Goal: Transaction & Acquisition: Purchase product/service

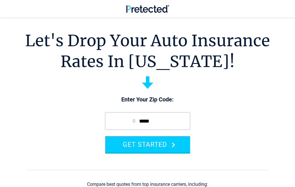
scroll to position [108, 0]
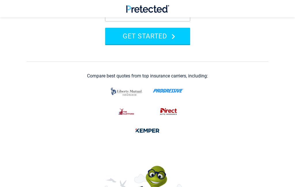
click at [168, 37] on button "GET STARTED" at bounding box center [147, 36] width 85 height 16
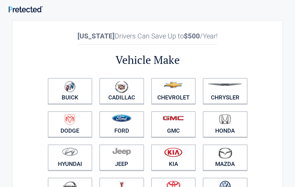
click at [236, 94] on link "Chrysler" at bounding box center [225, 91] width 45 height 26
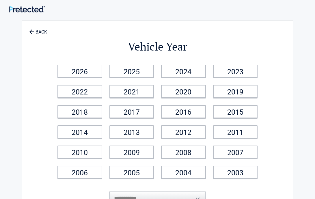
click at [90, 176] on link "2006" at bounding box center [79, 171] width 45 height 13
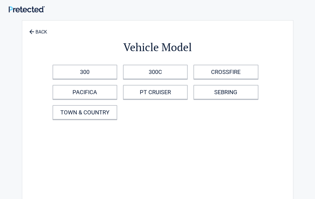
click at [108, 119] on link "TOWN & COUNTRY" at bounding box center [84, 112] width 65 height 14
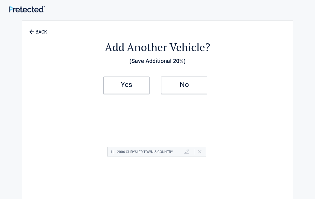
click at [188, 86] on h2 "No" at bounding box center [184, 84] width 34 height 4
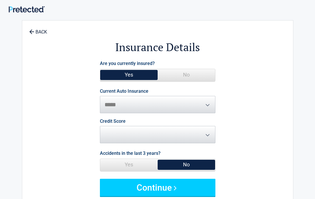
click at [145, 73] on span "Yes" at bounding box center [128, 75] width 57 height 12
click at [135, 78] on span "Yes" at bounding box center [128, 75] width 57 height 12
click at [162, 186] on button "Continue" at bounding box center [157, 186] width 115 height 17
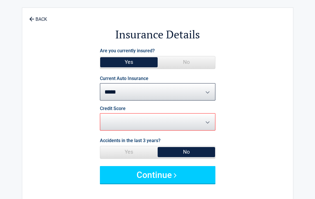
scroll to position [9, 0]
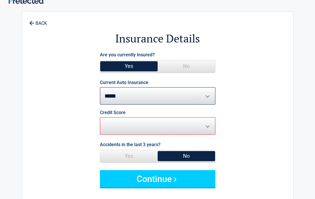
click at [160, 185] on button "Continue" at bounding box center [157, 178] width 115 height 17
click at [207, 131] on select "********* **** ******* ****" at bounding box center [157, 125] width 115 height 17
select select "*********"
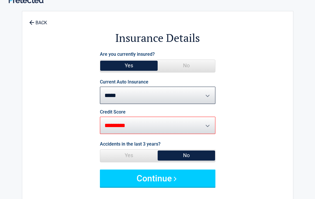
click at [161, 185] on button "Continue" at bounding box center [157, 177] width 115 height 17
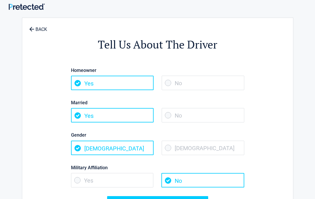
scroll to position [0, 0]
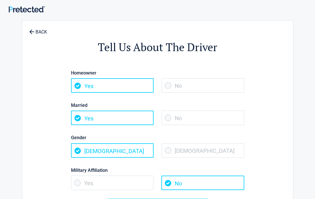
click at [129, 89] on span "Yes" at bounding box center [112, 85] width 82 height 14
click at [107, 92] on span "Yes" at bounding box center [112, 85] width 82 height 14
click at [79, 91] on span "Yes" at bounding box center [112, 85] width 82 height 14
click at [173, 123] on span "No" at bounding box center [202, 117] width 82 height 14
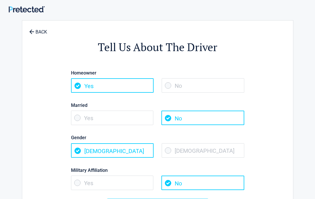
click at [165, 155] on span "[DEMOGRAPHIC_DATA]" at bounding box center [202, 150] width 82 height 14
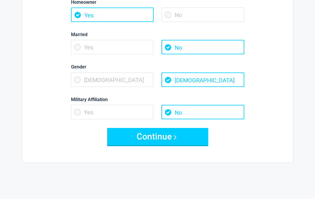
scroll to position [71, 0]
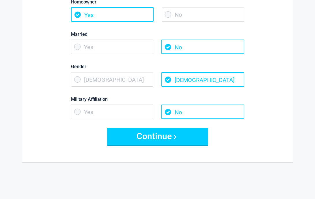
click at [76, 110] on span "Yes" at bounding box center [112, 111] width 82 height 14
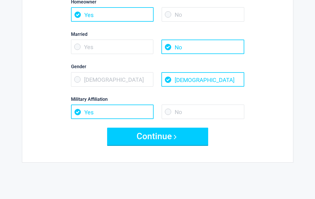
click at [161, 141] on button "Continue" at bounding box center [157, 135] width 101 height 17
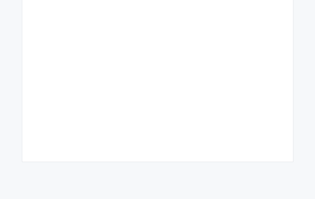
scroll to position [0, 0]
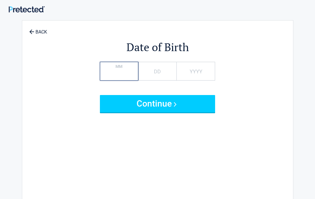
type input "*"
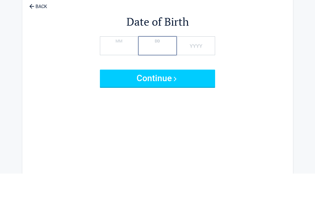
type input "**"
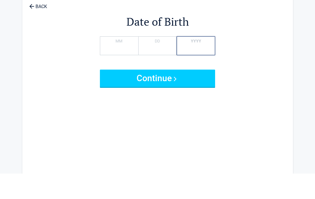
type input "****"
click at [159, 95] on button "Continue" at bounding box center [157, 103] width 115 height 17
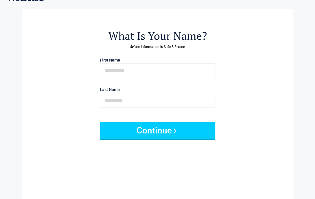
scroll to position [12, 0]
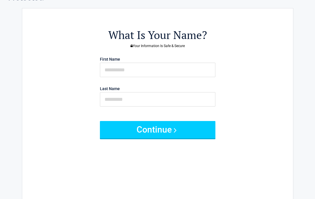
click at [173, 173] on div "What Is Your Name? Your Information Is Safe & Secure First Name Last Name Conti…" at bounding box center [157, 108] width 207 height 189
click at [170, 174] on div "What Is Your Name? Your Information Is Safe & Secure First Name Last Name Conti…" at bounding box center [157, 108] width 207 height 189
click at [164, 133] on button "Continue" at bounding box center [157, 129] width 115 height 17
